Goal: Information Seeking & Learning: Learn about a topic

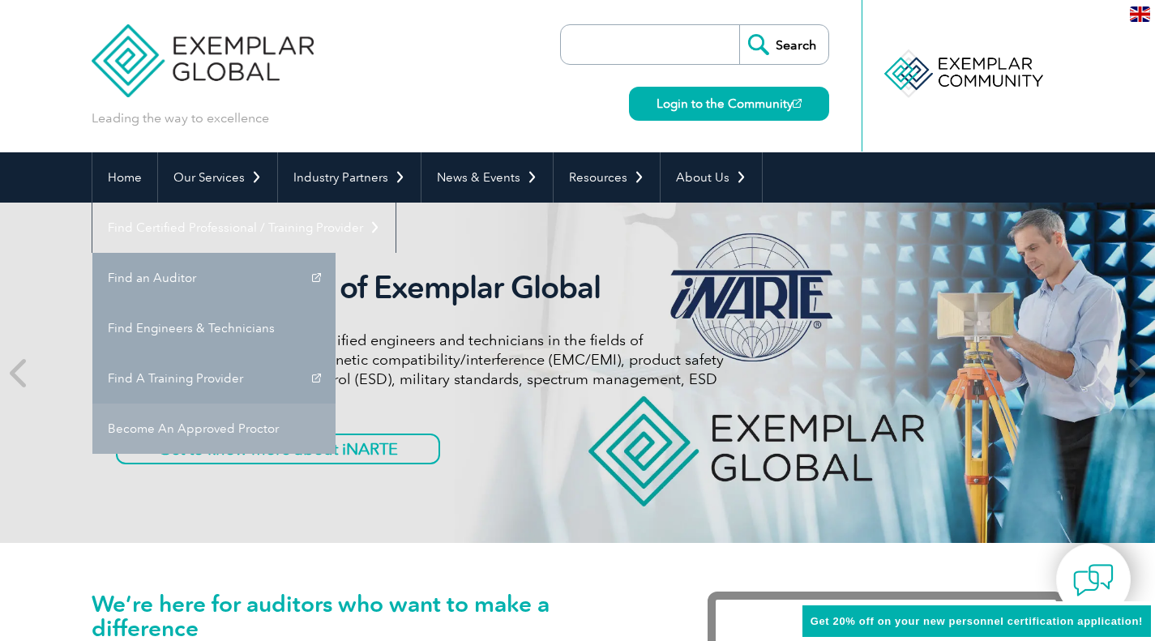
click at [336, 404] on link "Become An Approved Proctor" at bounding box center [213, 429] width 243 height 50
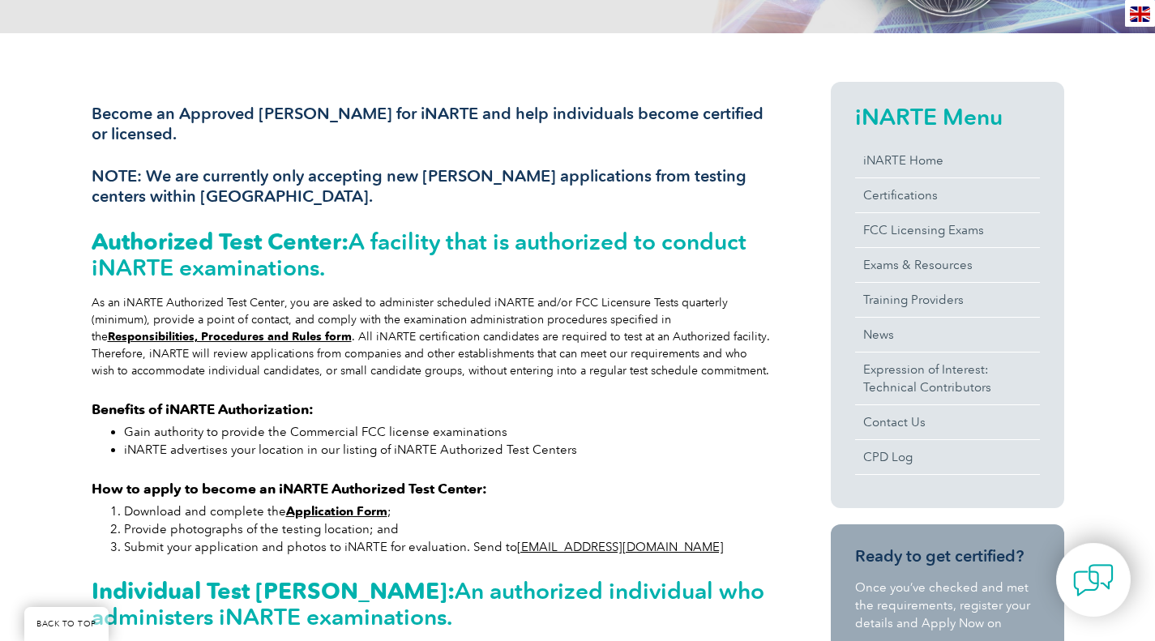
scroll to position [405, 0]
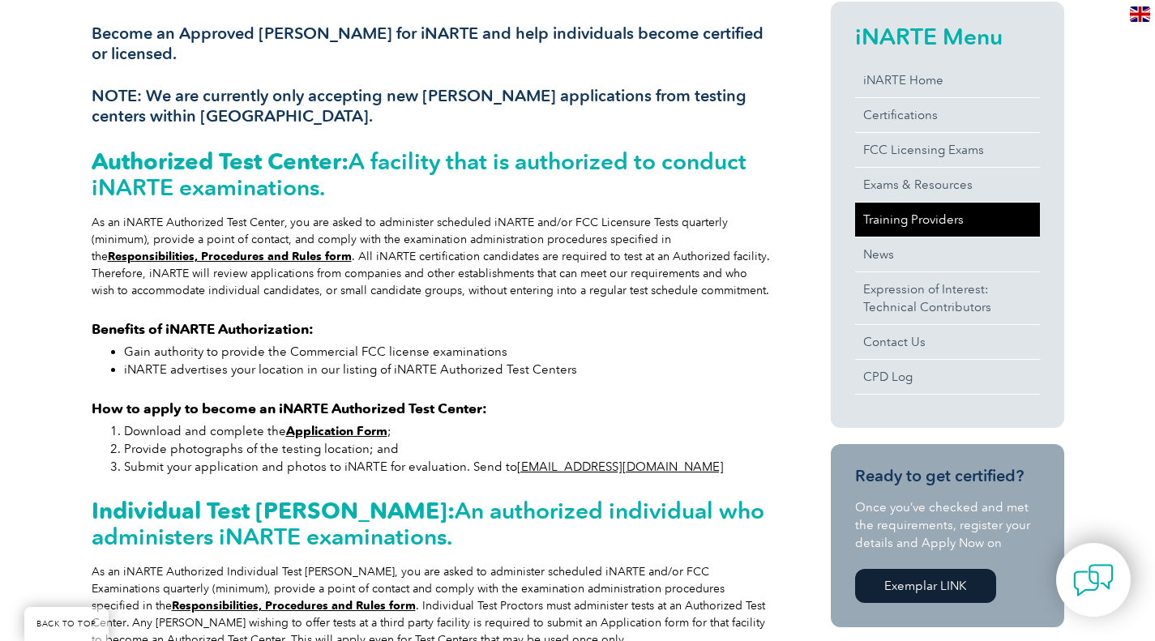
click at [944, 216] on link "Training Providers" at bounding box center [947, 220] width 185 height 34
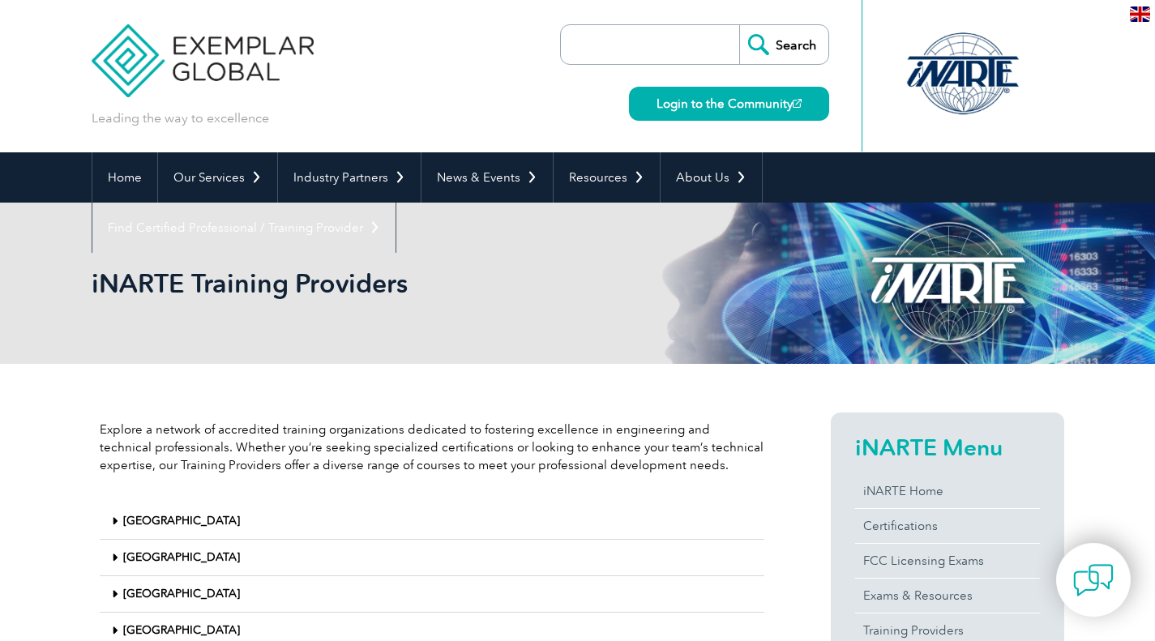
scroll to position [162, 0]
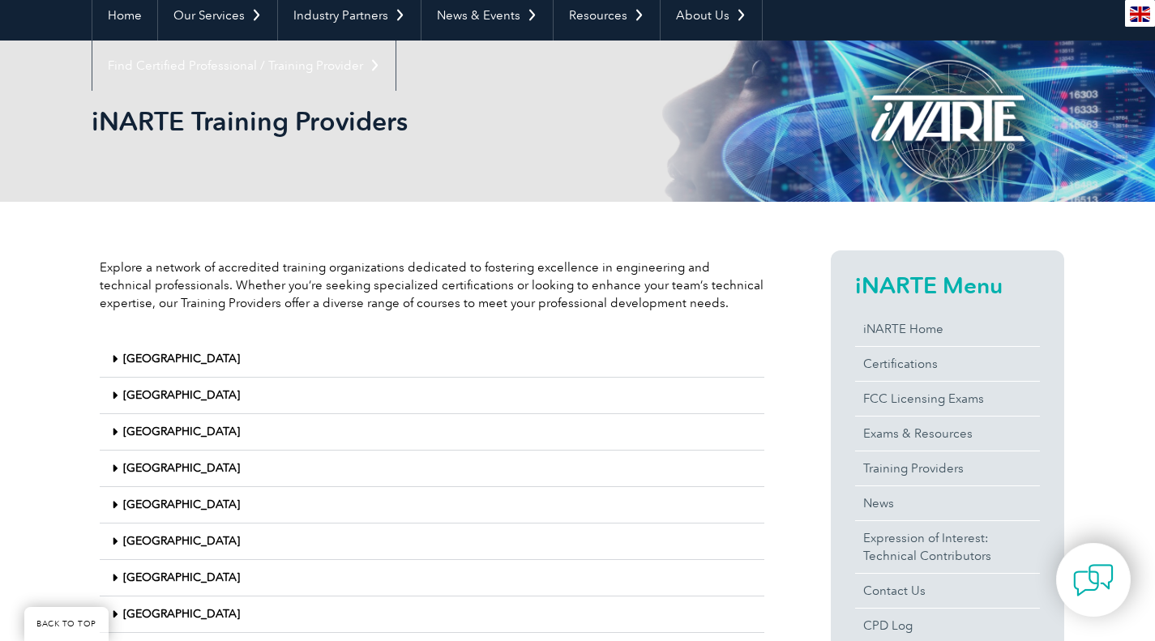
click at [142, 505] on link "Malaysia" at bounding box center [181, 505] width 117 height 14
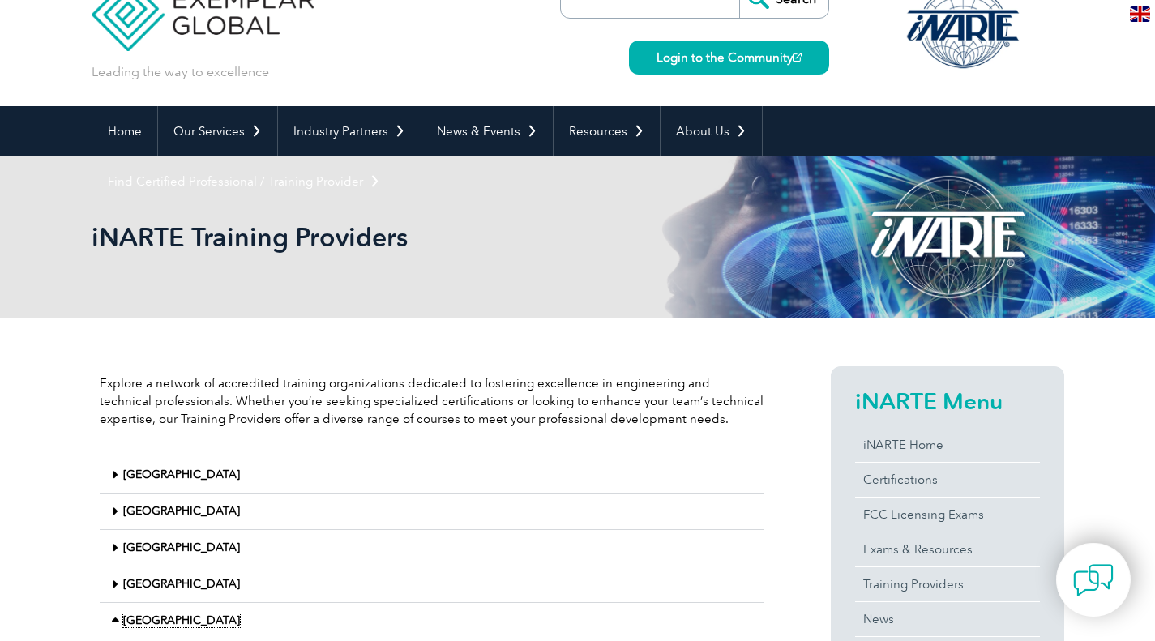
scroll to position [0, 0]
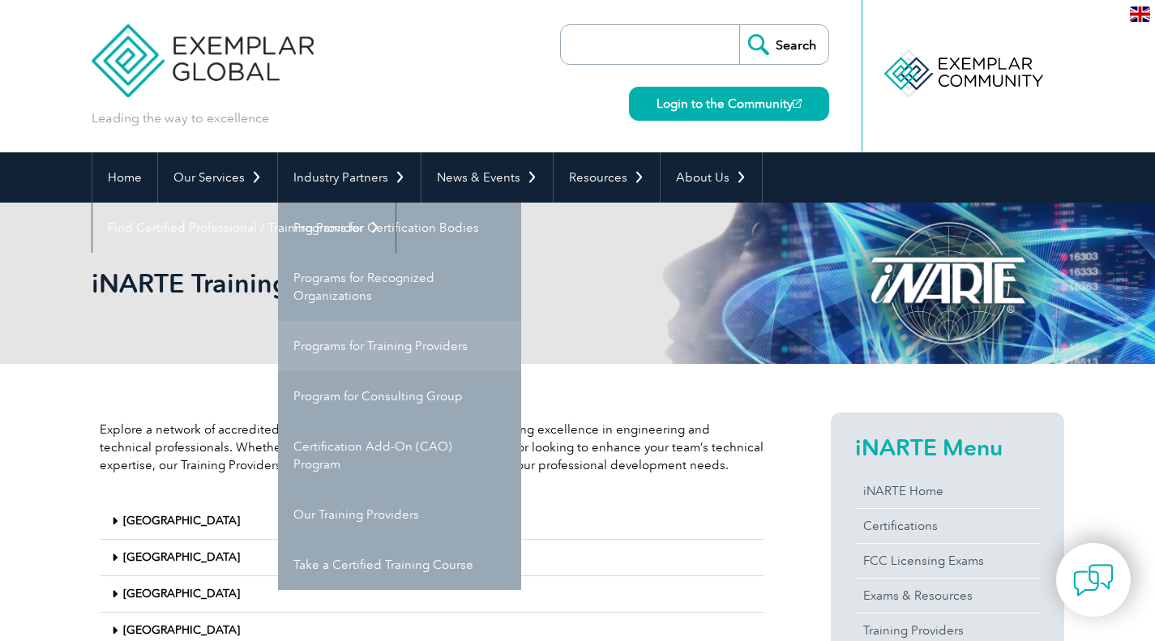
click at [370, 356] on link "Programs for Training Providers" at bounding box center [399, 346] width 243 height 50
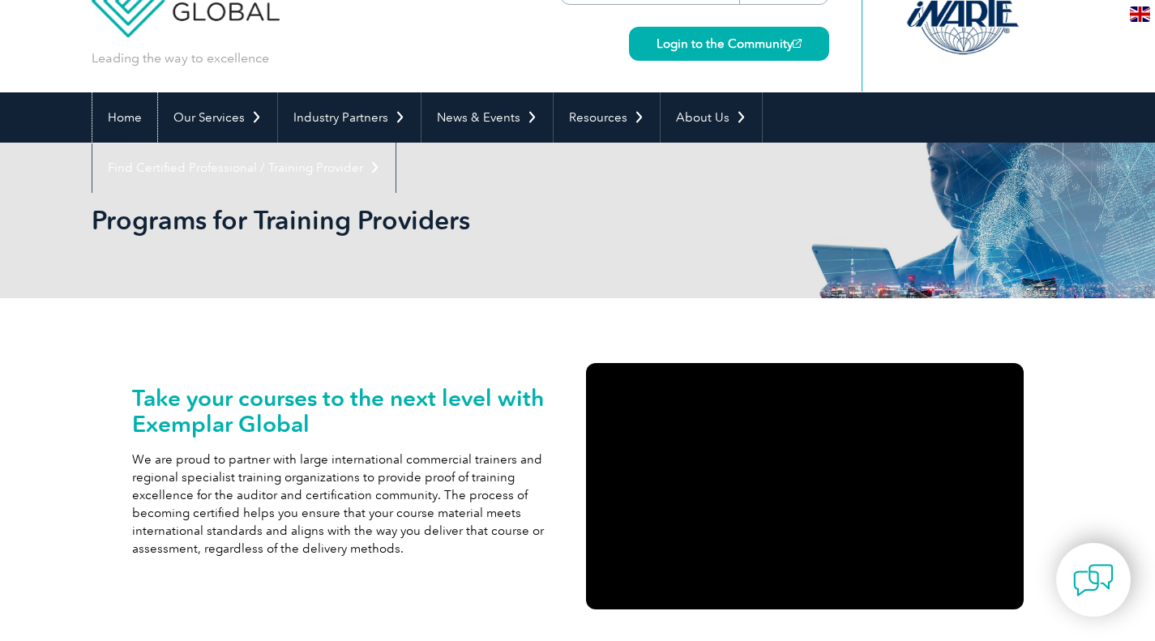
scroll to position [162, 0]
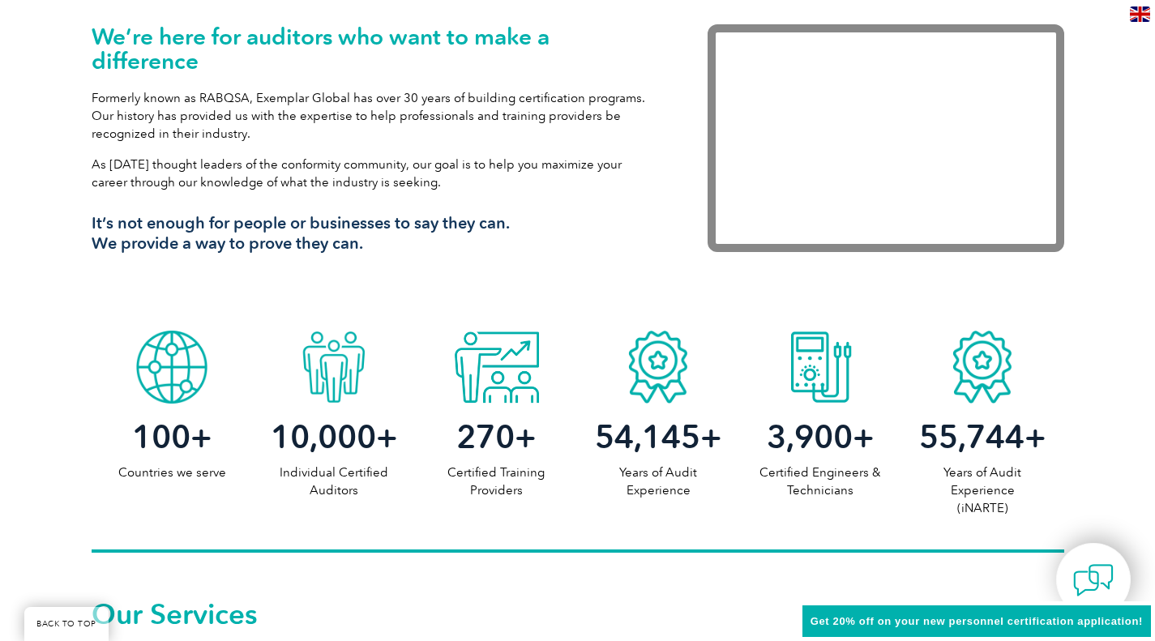
scroll to position [1054, 0]
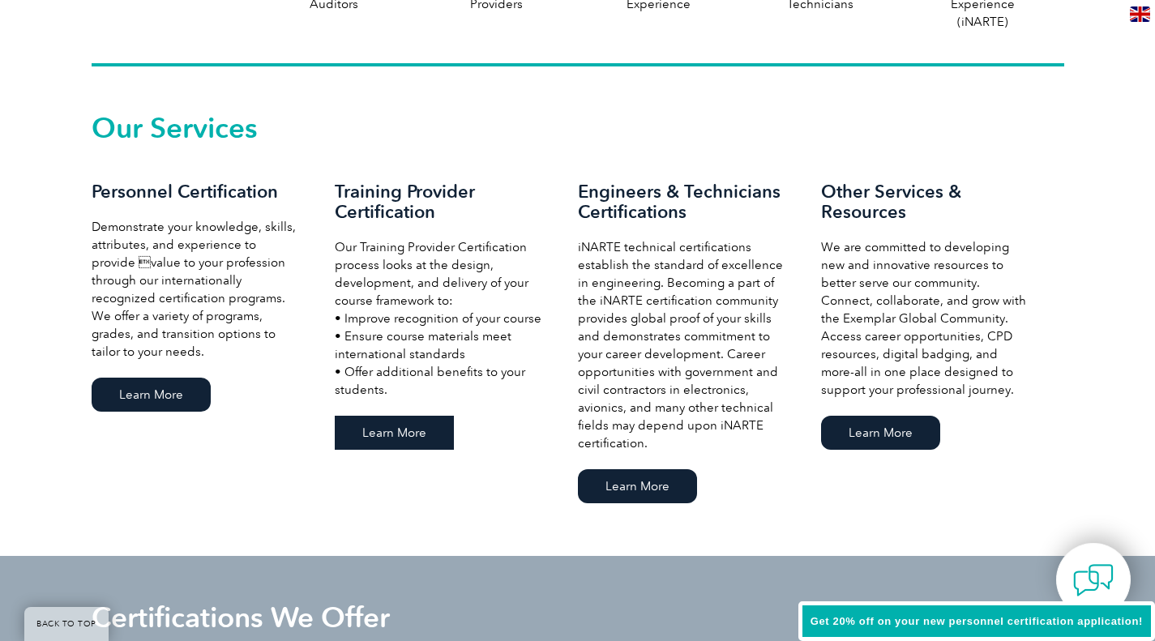
click at [429, 446] on link "Learn More" at bounding box center [394, 433] width 119 height 34
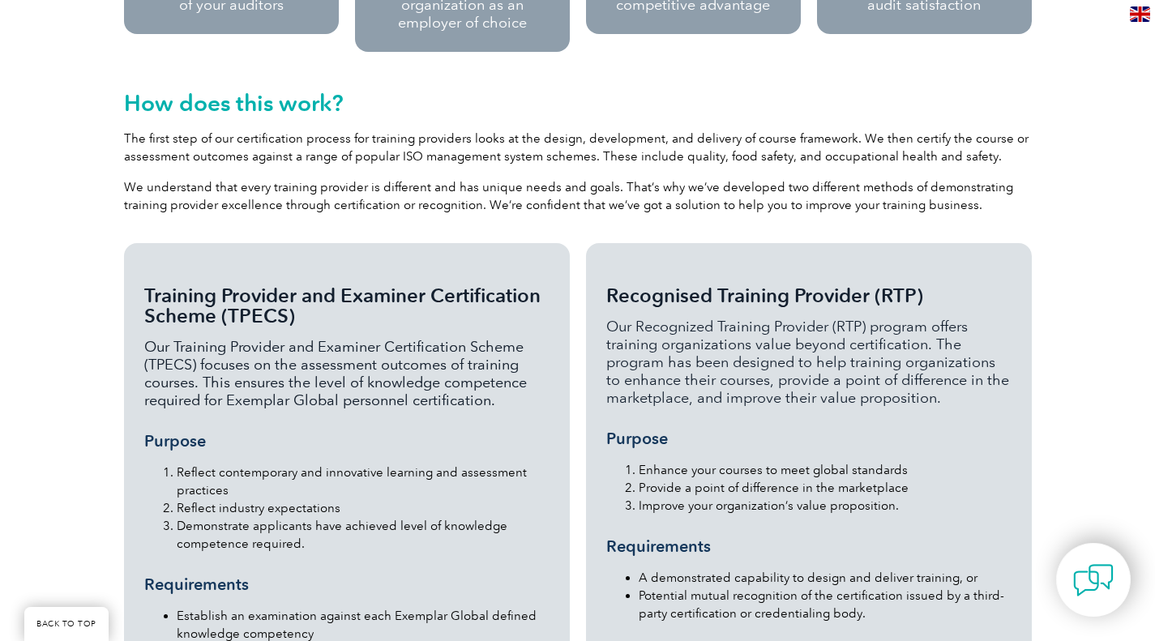
scroll to position [892, 0]
